Goal: Information Seeking & Learning: Understand process/instructions

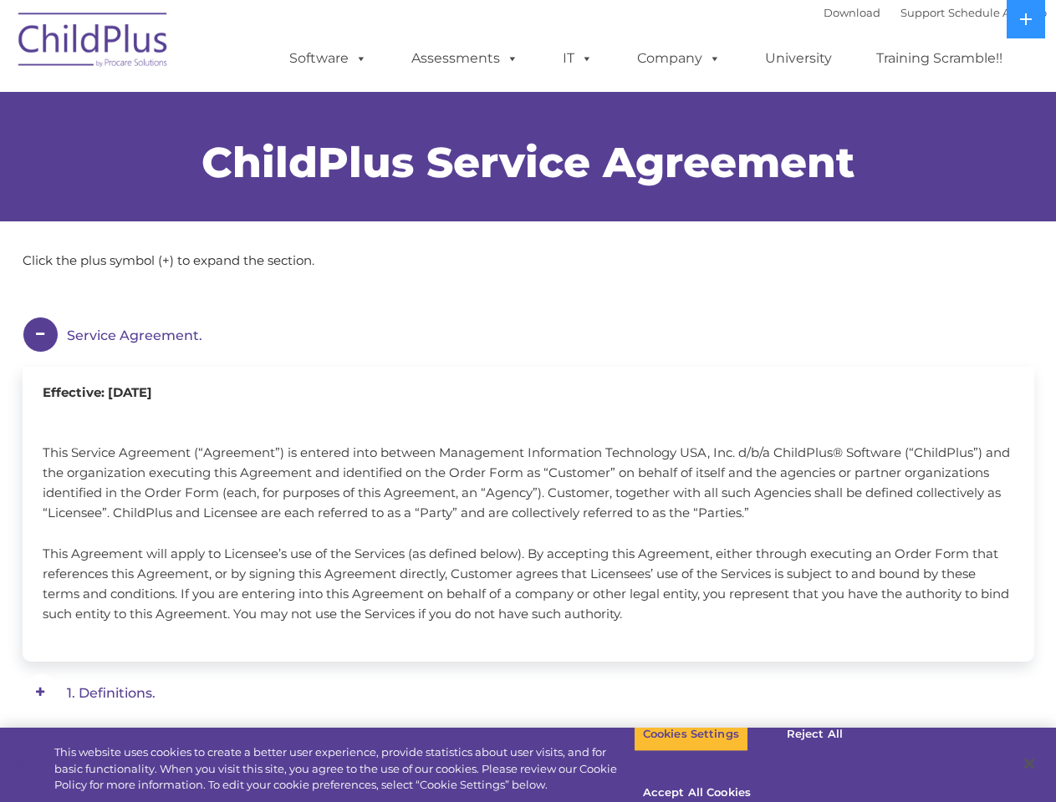
click at [527, 401] on div "Effective: [DATE] This Service Agreement (“Agreement”) is entered into between …" at bounding box center [528, 514] width 1011 height 295
click at [358, 58] on span at bounding box center [358, 58] width 18 height 16
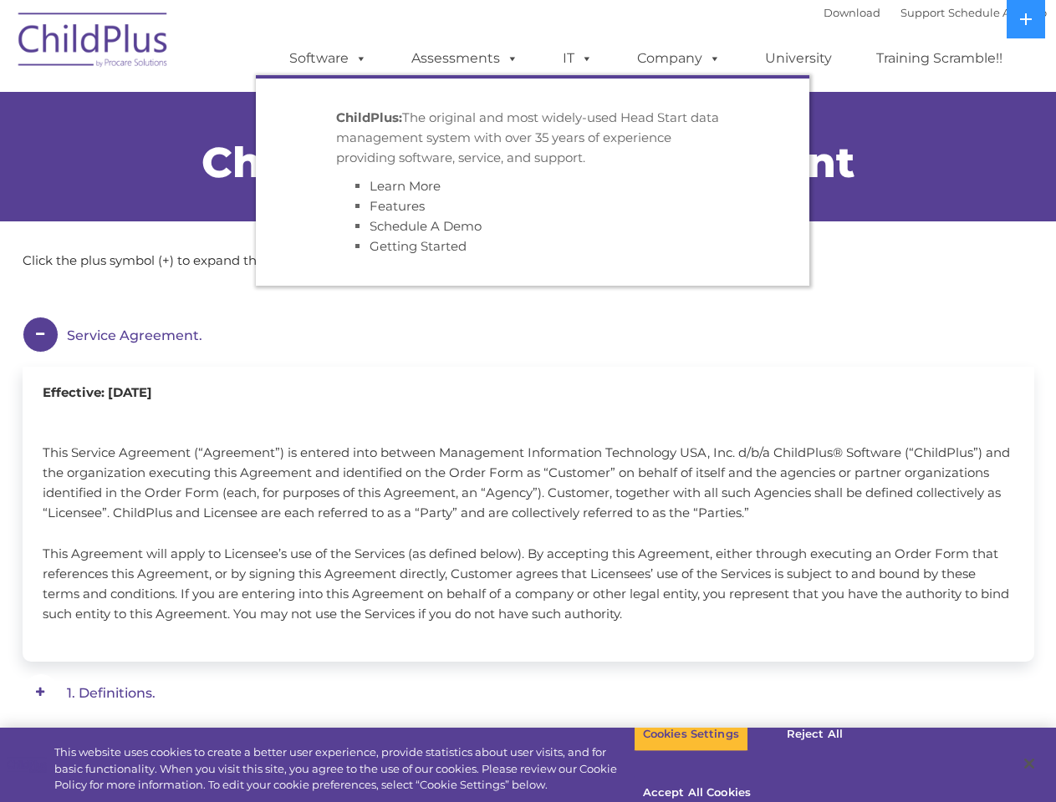
click at [509, 58] on span at bounding box center [509, 58] width 18 height 16
click at [578, 59] on span at bounding box center [583, 58] width 18 height 16
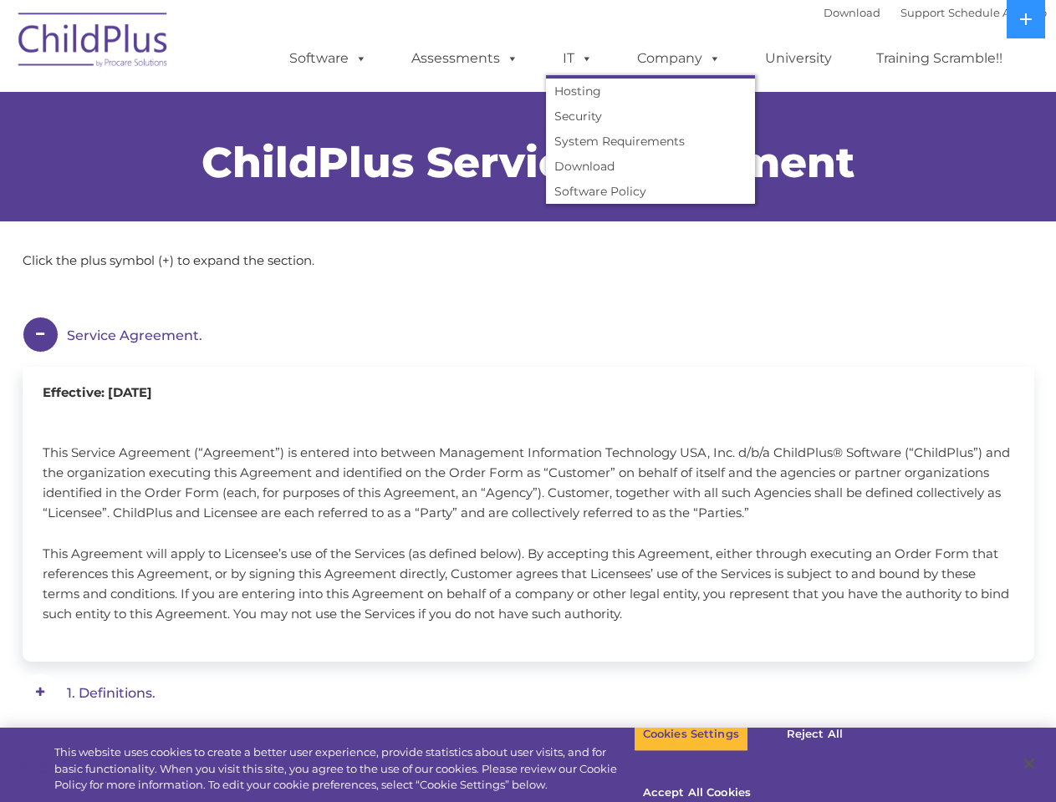
click at [583, 58] on span at bounding box center [583, 58] width 18 height 16
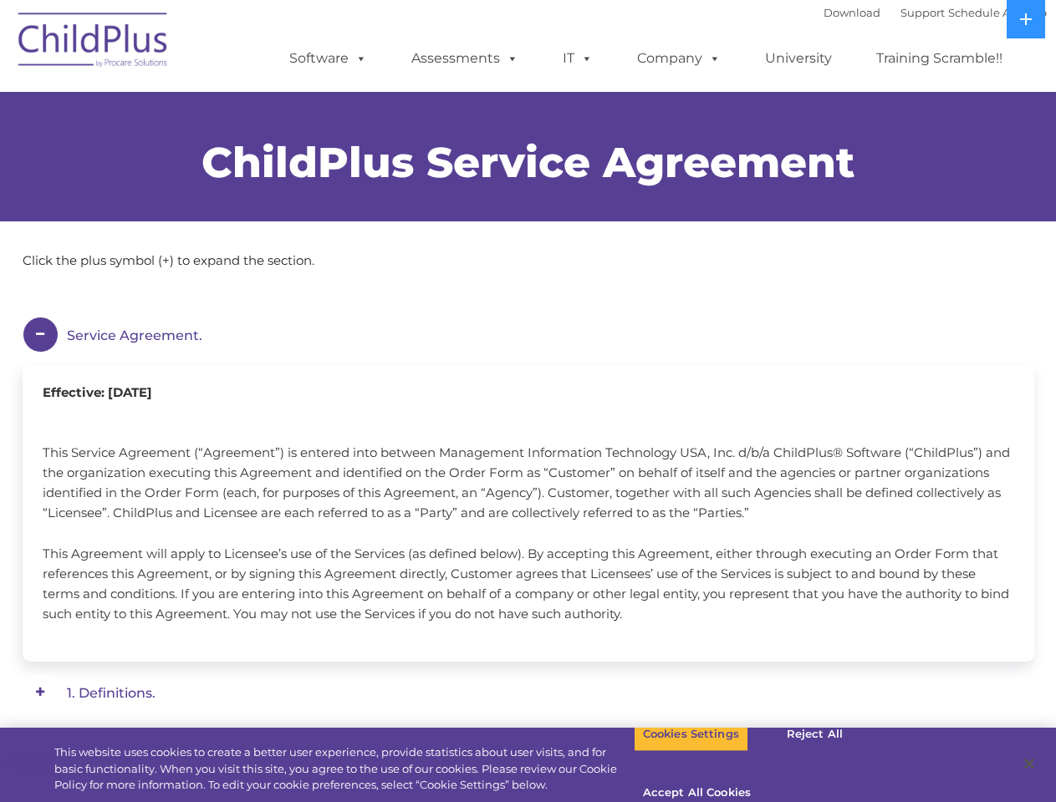
click at [678, 59] on link "Company" at bounding box center [678, 58] width 117 height 33
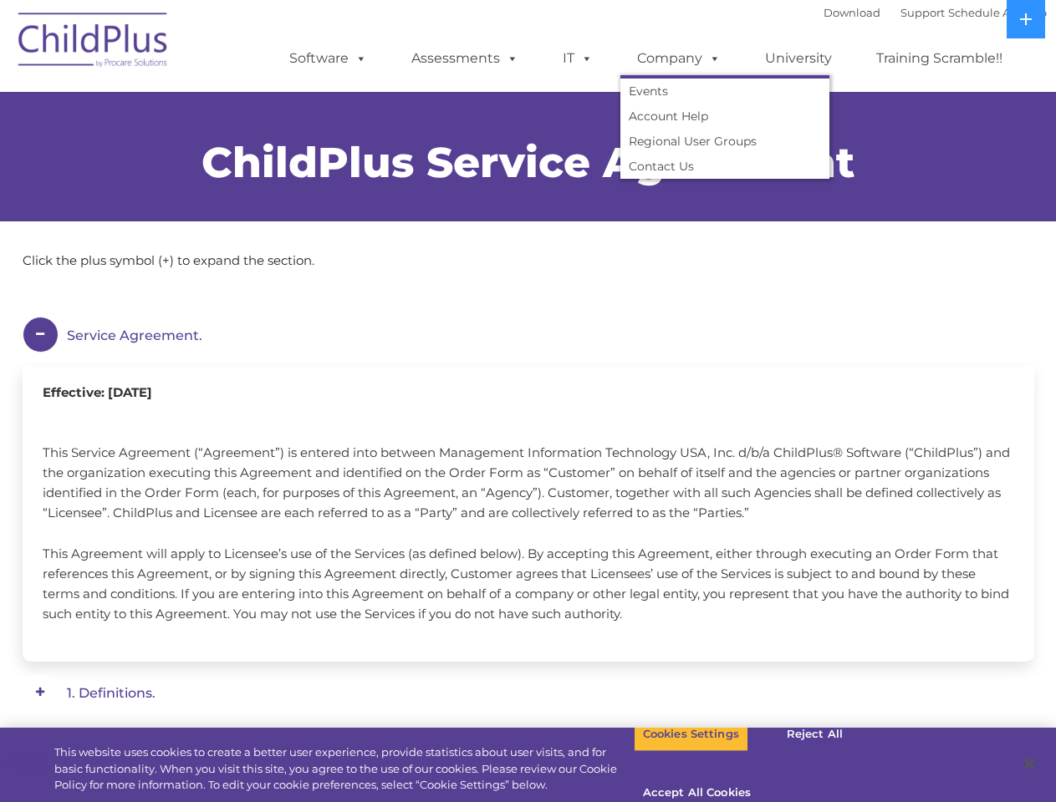
click at [710, 58] on span at bounding box center [711, 58] width 18 height 16
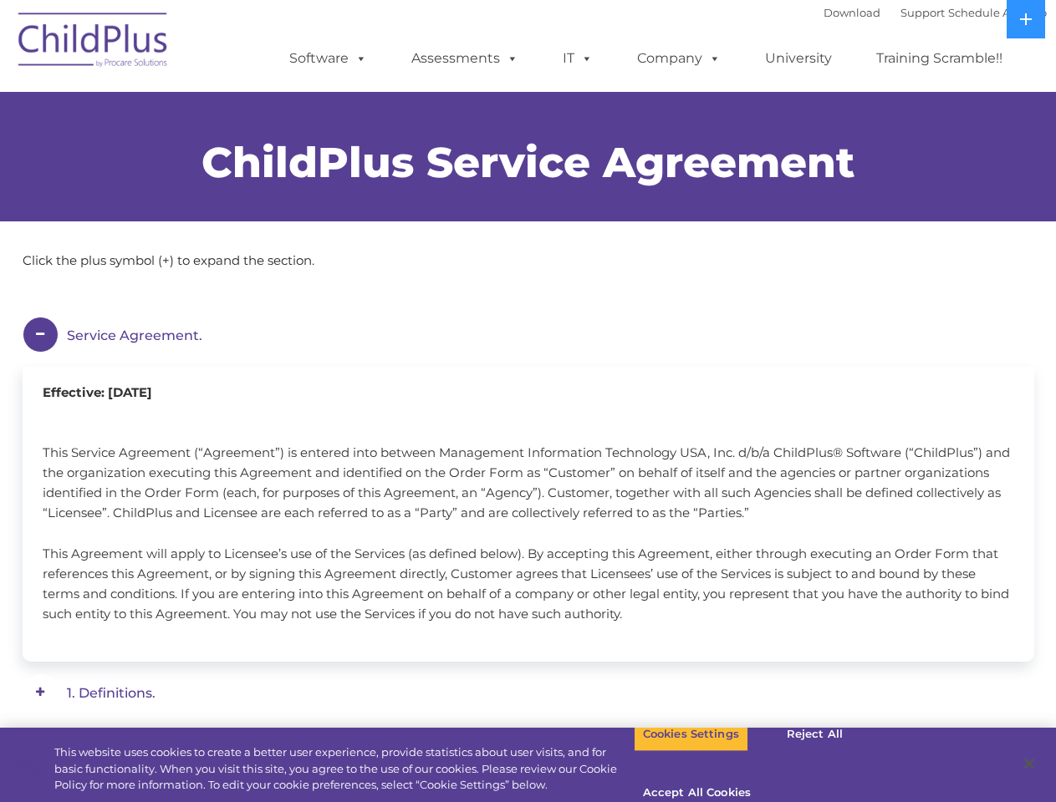
click at [528, 335] on em "Service Agreement." at bounding box center [538, 336] width 942 height 38
click at [528, 774] on em "3. Ownership." at bounding box center [538, 793] width 942 height 38
